Goal: Transaction & Acquisition: Purchase product/service

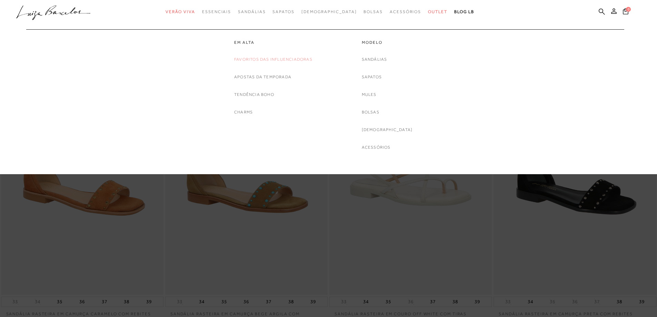
click at [297, 62] on link "Favoritos das Influenciadoras" at bounding box center [273, 59] width 78 height 7
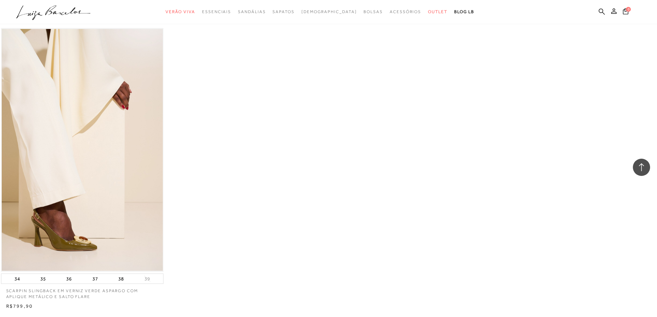
scroll to position [1104, 0]
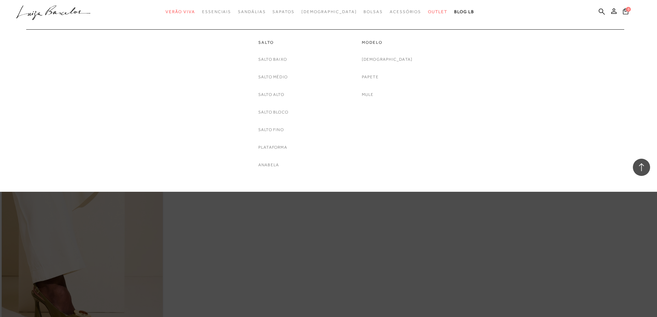
click at [392, 61] on link "[DEMOGRAPHIC_DATA]" at bounding box center [387, 59] width 51 height 7
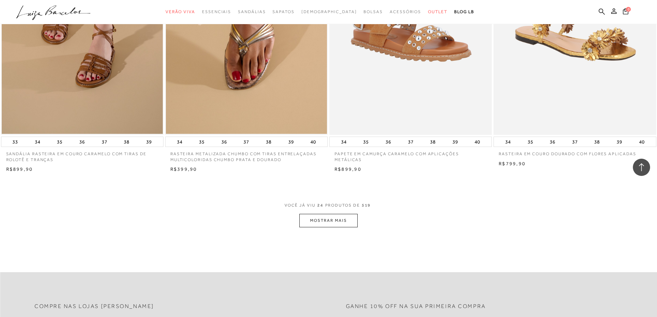
scroll to position [1655, 0]
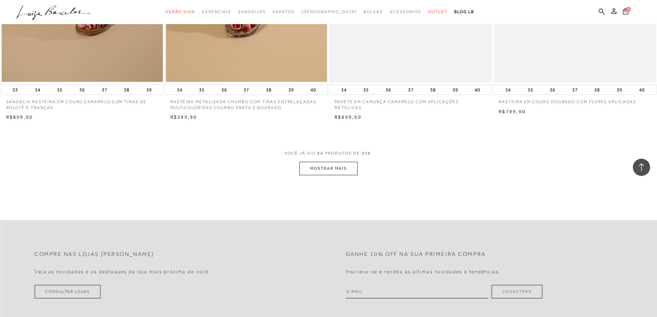
click at [339, 171] on button "MOSTRAR MAIS" at bounding box center [328, 168] width 58 height 13
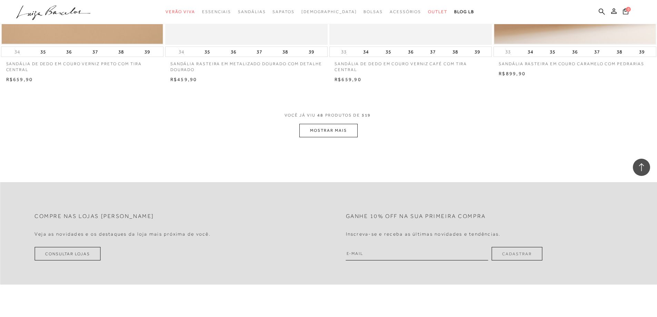
scroll to position [3483, 0]
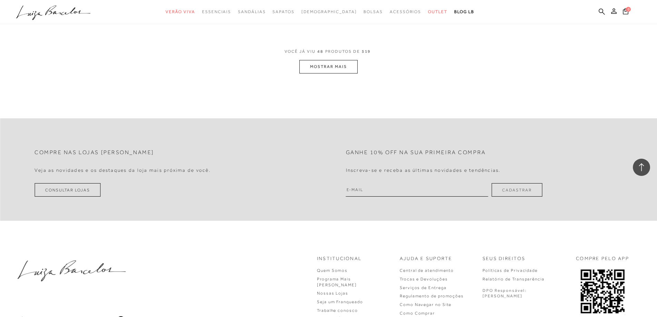
click at [333, 67] on button "MOSTRAR MAIS" at bounding box center [328, 66] width 58 height 13
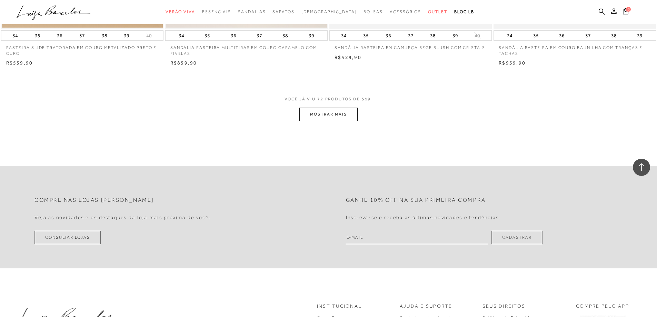
scroll to position [5173, 0]
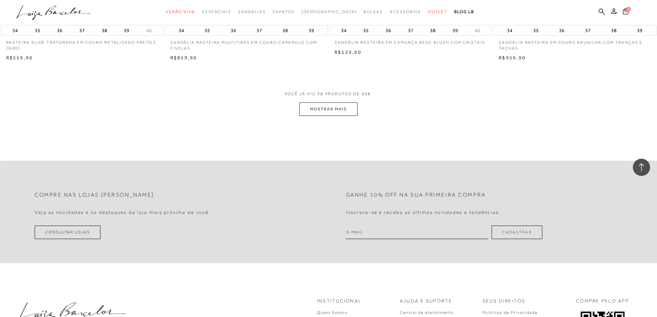
click at [333, 111] on button "MOSTRAR MAIS" at bounding box center [328, 108] width 58 height 13
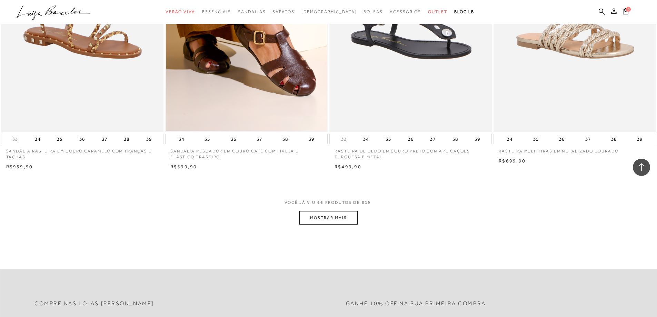
scroll to position [6897, 0]
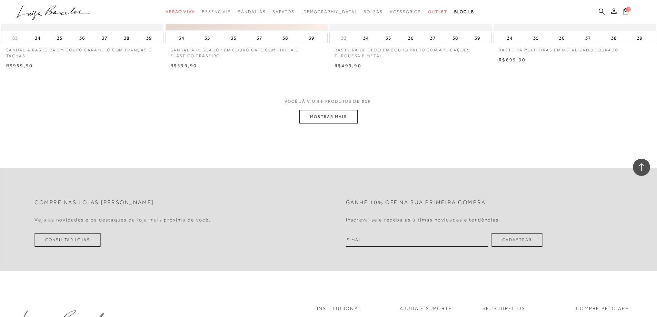
click at [320, 117] on button "MOSTRAR MAIS" at bounding box center [328, 116] width 58 height 13
